Goal: Find specific page/section: Find specific page/section

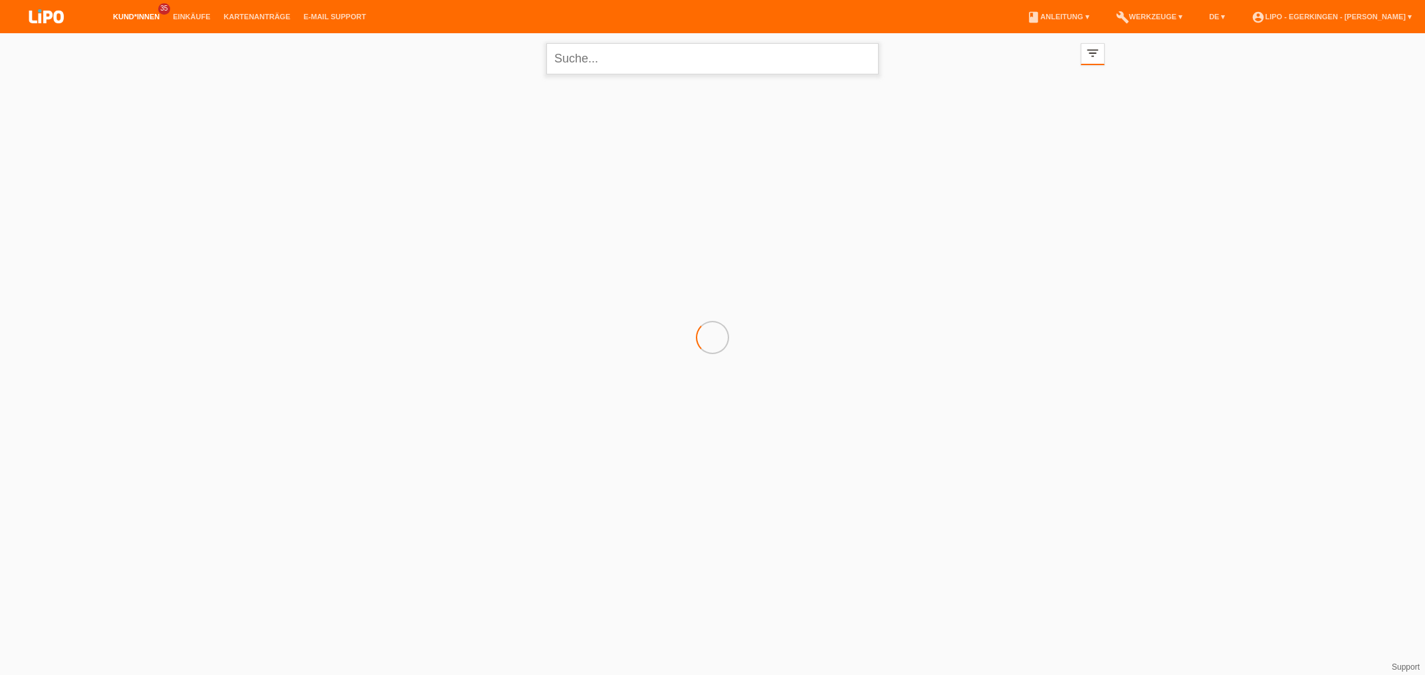
click at [629, 55] on input "text" at bounding box center [712, 58] width 332 height 31
type input "berisha"
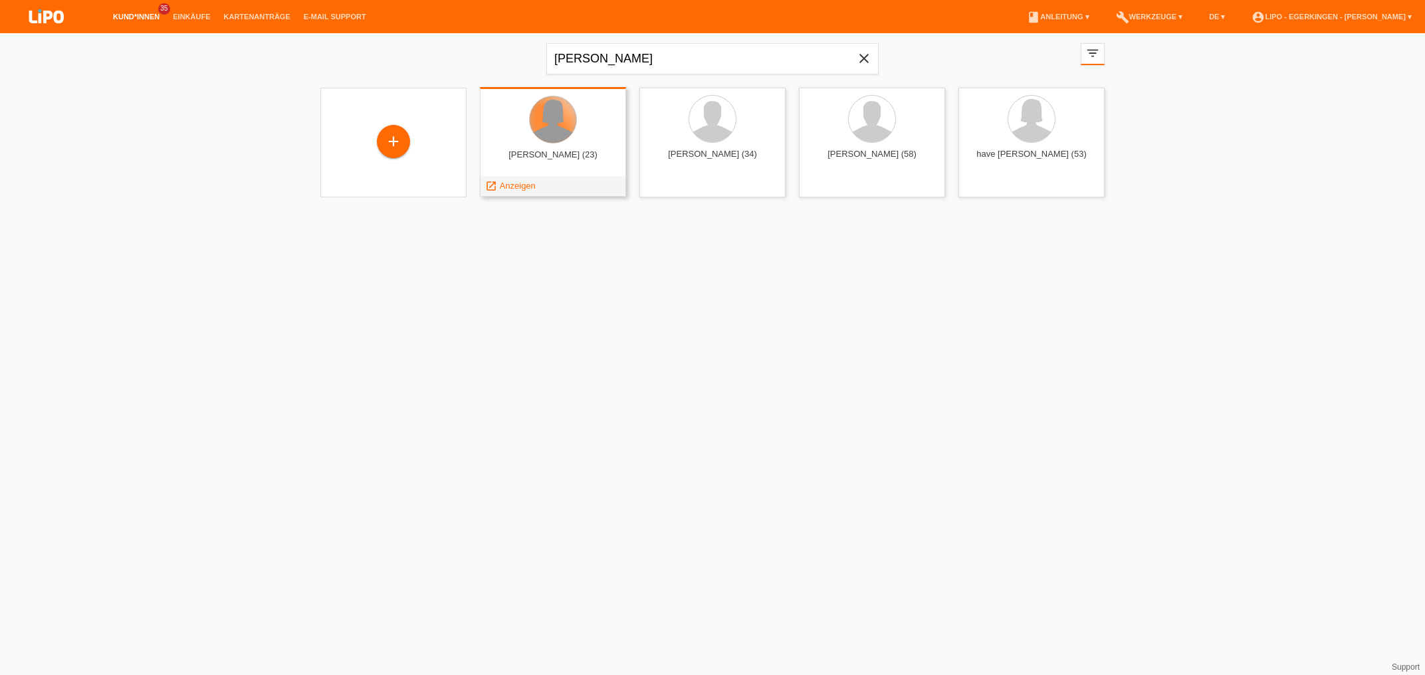
click at [560, 135] on div at bounding box center [553, 119] width 47 height 47
click at [527, 191] on div "launch Anzeigen" at bounding box center [511, 186] width 60 height 20
click at [526, 189] on span "Anzeigen" at bounding box center [518, 186] width 36 height 10
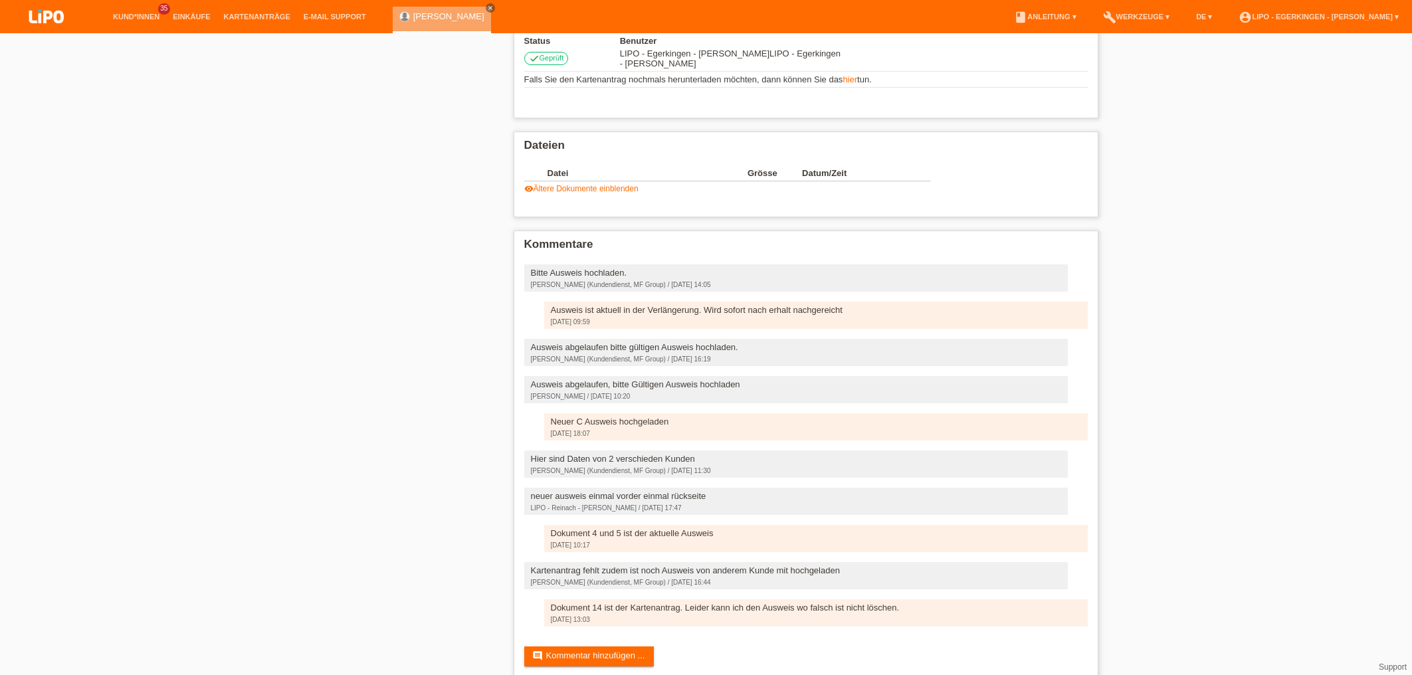
scroll to position [336, 0]
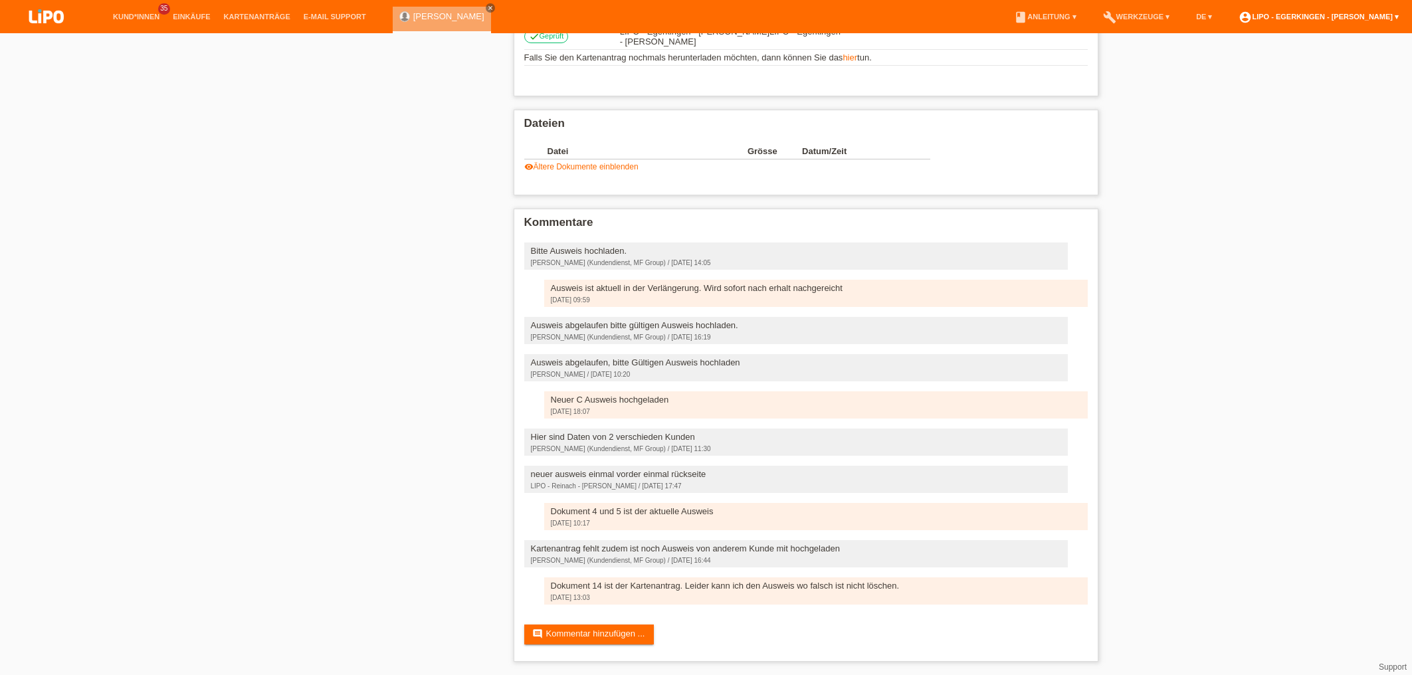
click at [1347, 19] on link "account_circle LIPO - Egerkingen - Nadja Schiller ▾" at bounding box center [1318, 17] width 173 height 8
click at [1239, 82] on link "Logout" at bounding box center [1241, 87] width 27 height 10
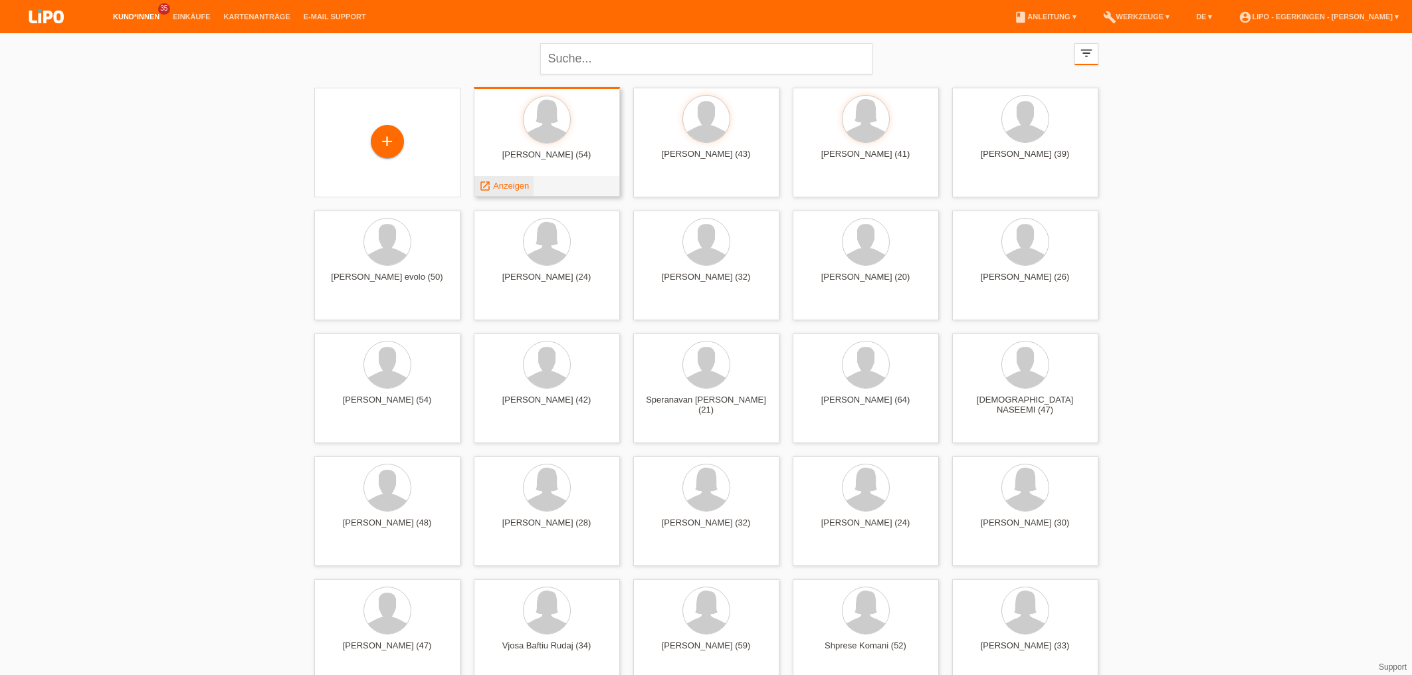
click at [513, 187] on span "Anzeigen" at bounding box center [511, 186] width 36 height 10
click at [578, 52] on input "text" at bounding box center [706, 58] width 332 height 31
